Goal: Navigation & Orientation: Find specific page/section

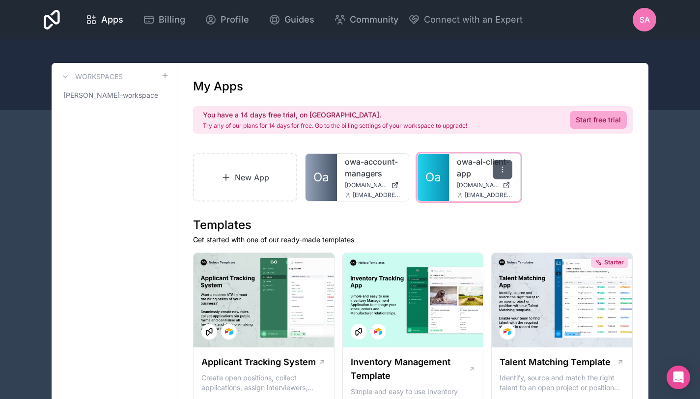
click at [505, 172] on icon at bounding box center [503, 170] width 8 height 8
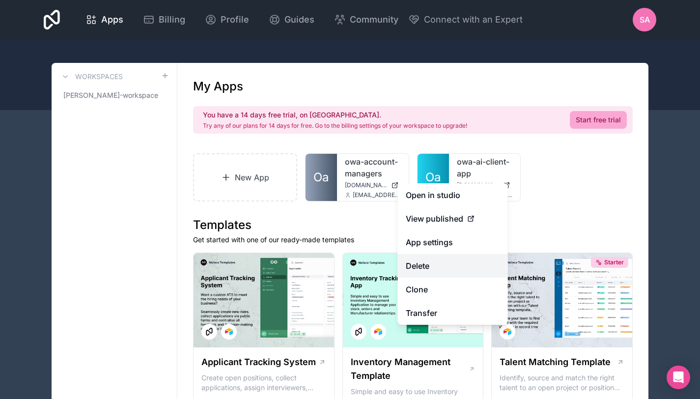
click at [451, 269] on button "Delete" at bounding box center [453, 266] width 110 height 24
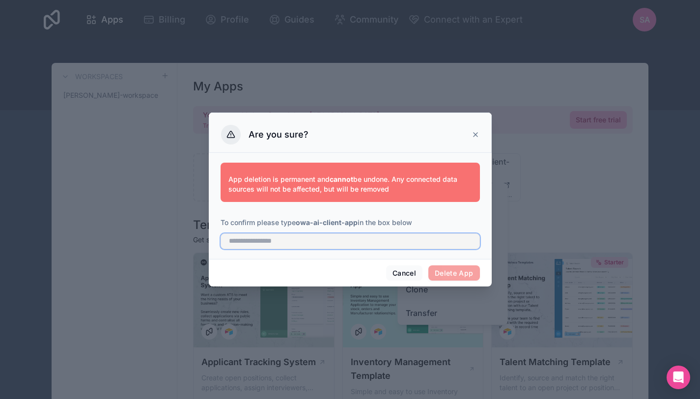
click at [392, 246] on input "text" at bounding box center [350, 241] width 259 height 16
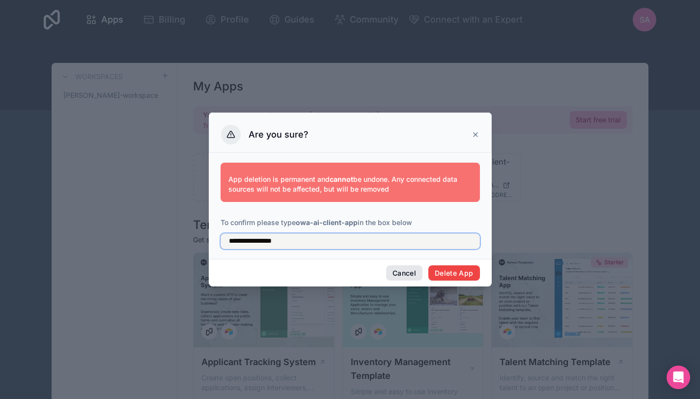
type input "**********"
click at [390, 273] on button "Cancel" at bounding box center [404, 273] width 36 height 16
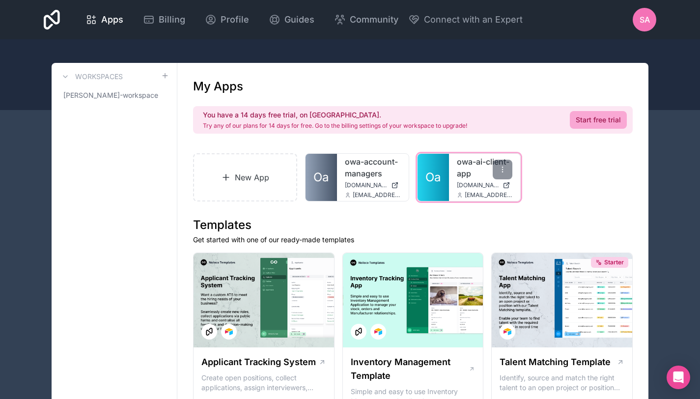
click at [453, 182] on div "owa-ai-client-app [DOMAIN_NAME] [EMAIL_ADDRESS][DOMAIN_NAME]" at bounding box center [485, 177] width 72 height 47
click at [458, 172] on link "owa-ai-client-app" at bounding box center [485, 168] width 56 height 24
